Goal: Find specific page/section: Find specific page/section

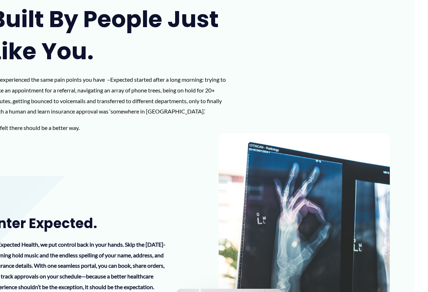
scroll to position [0, 11]
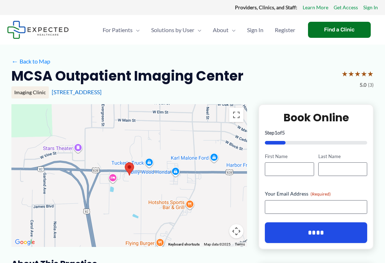
click at [153, 170] on div at bounding box center [129, 175] width 236 height 143
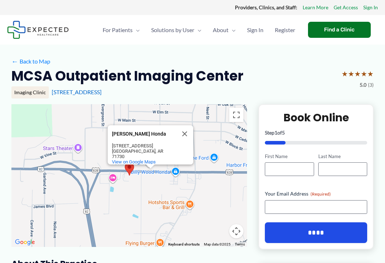
click at [187, 137] on button "Close" at bounding box center [184, 133] width 17 height 17
